Goal: Find specific page/section: Find specific page/section

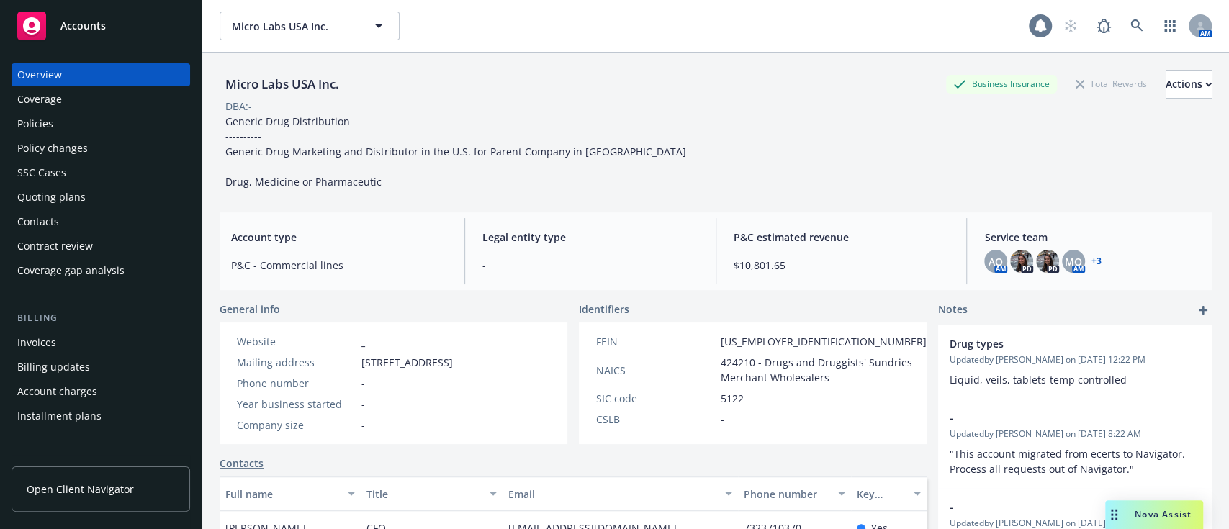
click at [1035, 24] on icon at bounding box center [1041, 25] width 12 height 13
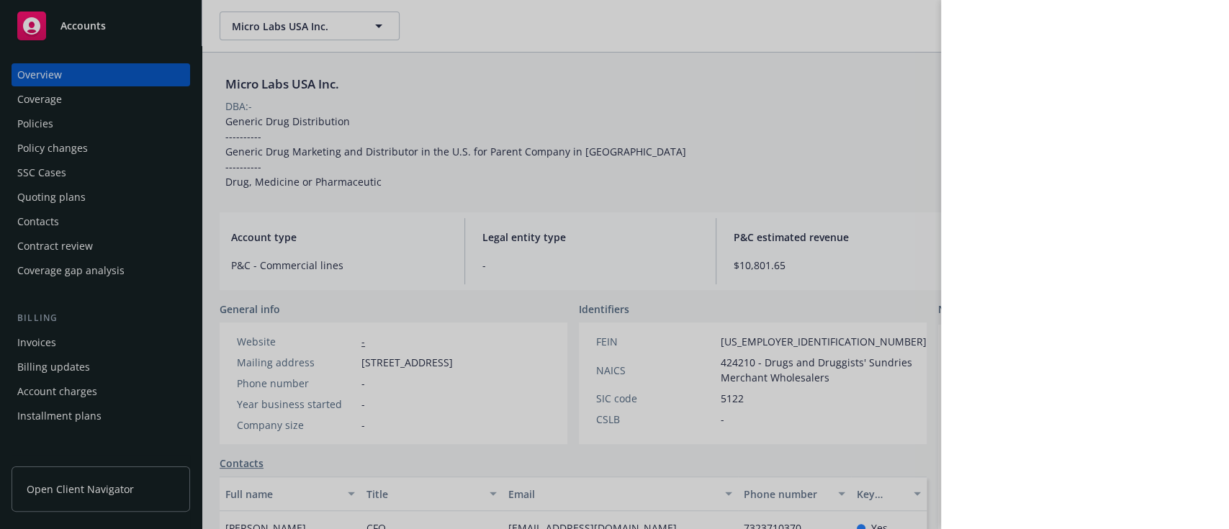
click at [670, 116] on div at bounding box center [614, 264] width 1229 height 529
